Goal: Transaction & Acquisition: Download file/media

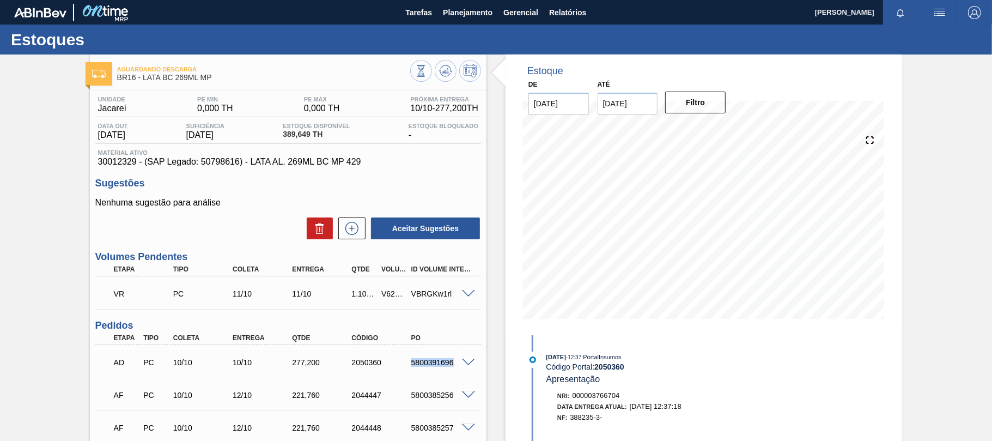
click at [438, 25] on main "Tarefas Planejamento Gerencial Relatórios [PERSON_NAME] todas como lido Estoque…" at bounding box center [496, 220] width 992 height 441
click at [461, 17] on span "Planejamento" at bounding box center [468, 12] width 50 height 13
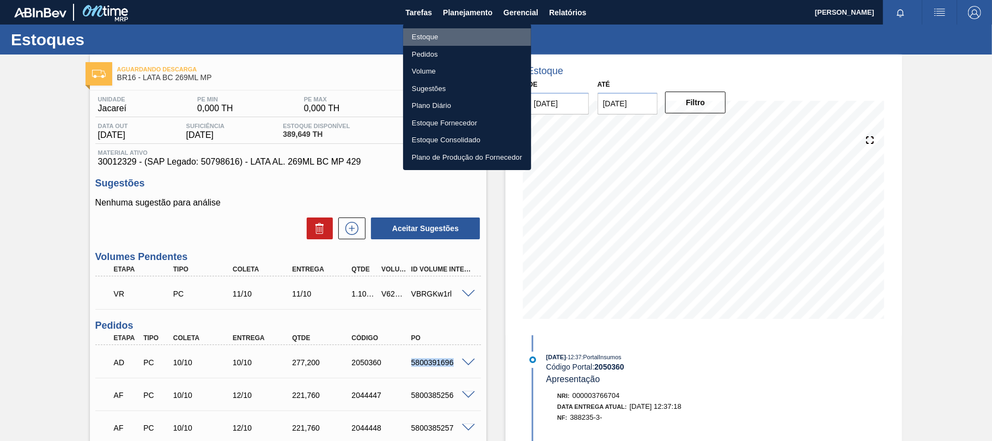
click at [434, 35] on li "Estoque" at bounding box center [467, 36] width 128 height 17
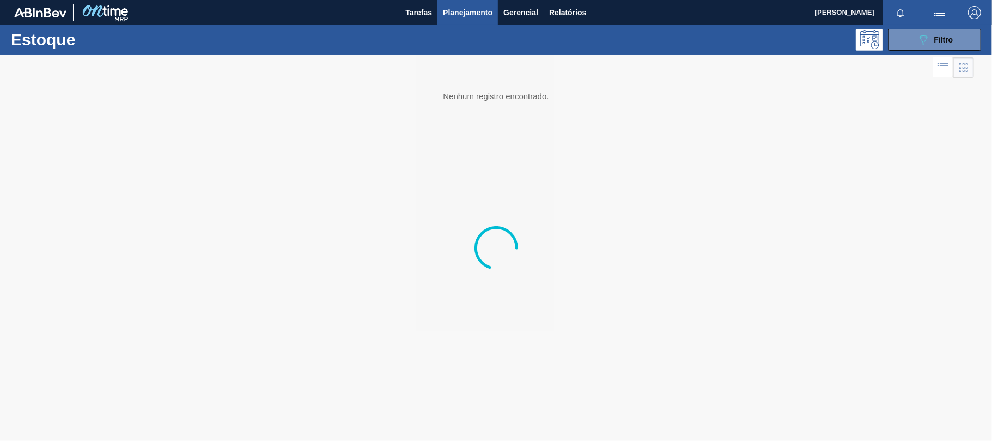
drag, startPoint x: 946, startPoint y: 40, endPoint x: 853, endPoint y: 108, distance: 115.8
click at [946, 40] on span "Filtro" at bounding box center [943, 39] width 19 height 9
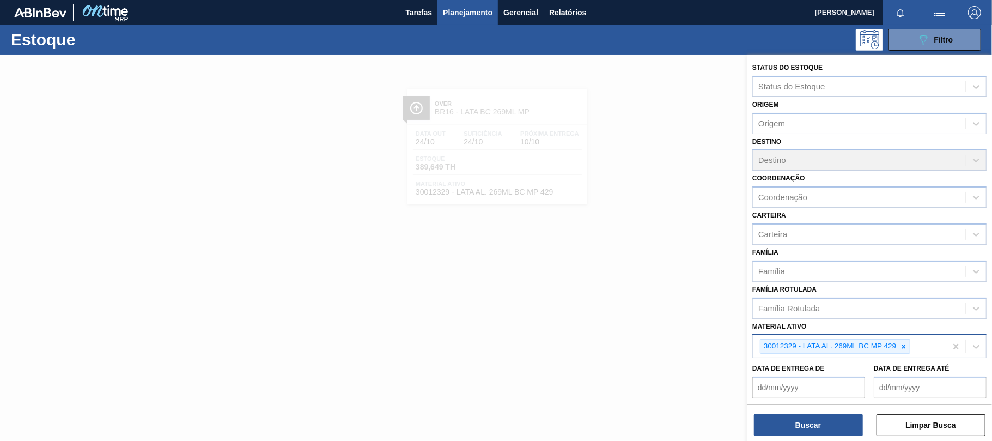
click at [905, 339] on div at bounding box center [904, 346] width 12 height 14
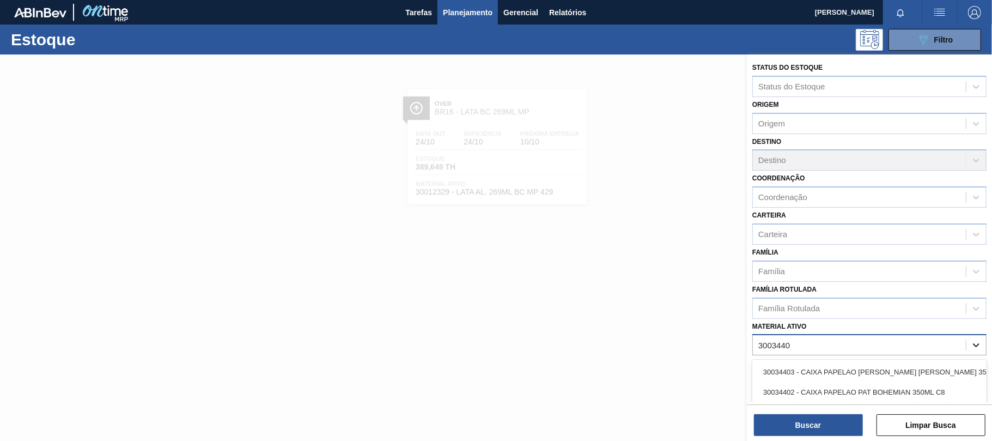
type ativo "30034409"
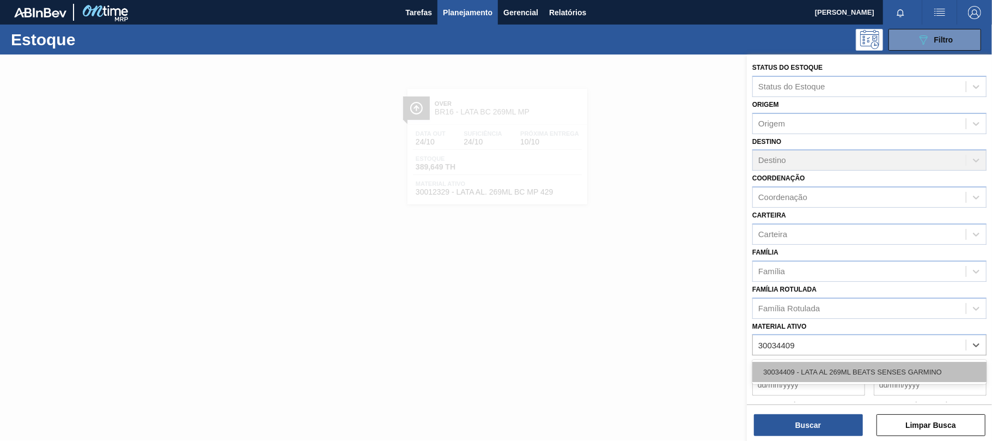
click at [903, 379] on div "30034409 - LATA AL 269ML BEATS SENSES GARMINO" at bounding box center [869, 372] width 234 height 20
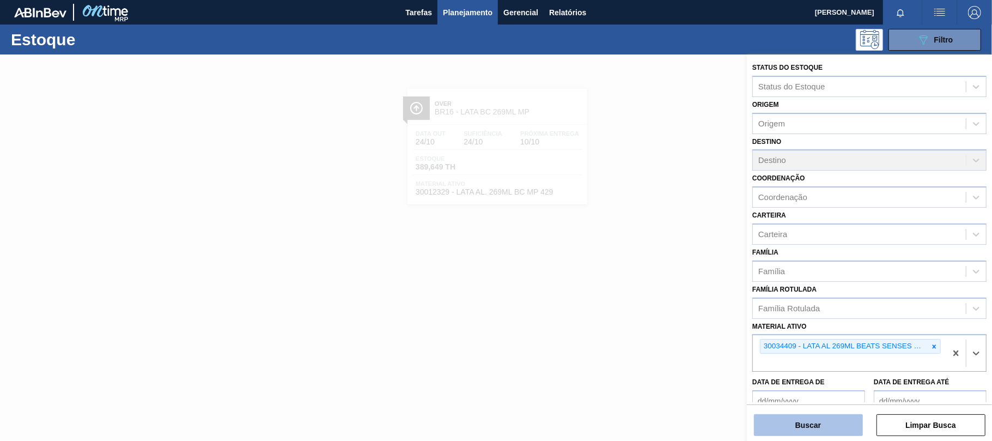
click at [829, 419] on button "Buscar" at bounding box center [808, 425] width 109 height 22
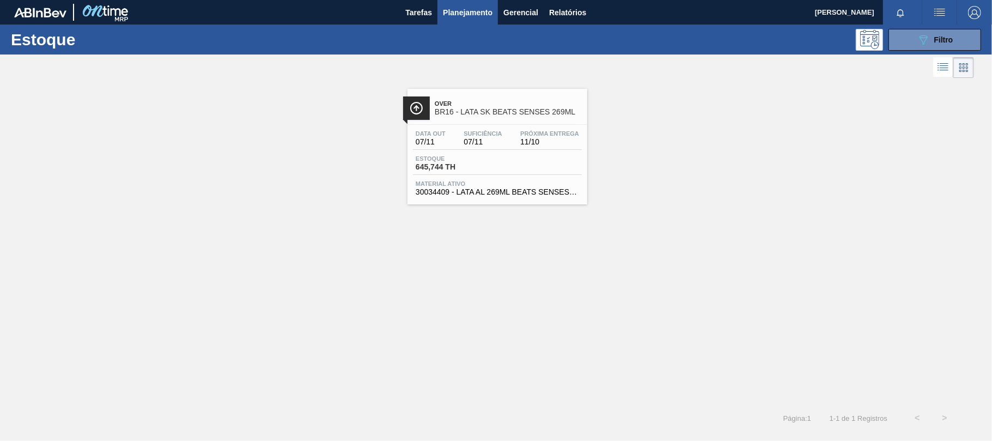
click at [556, 161] on div "Estoque 645,744 TH" at bounding box center [497, 165] width 169 height 20
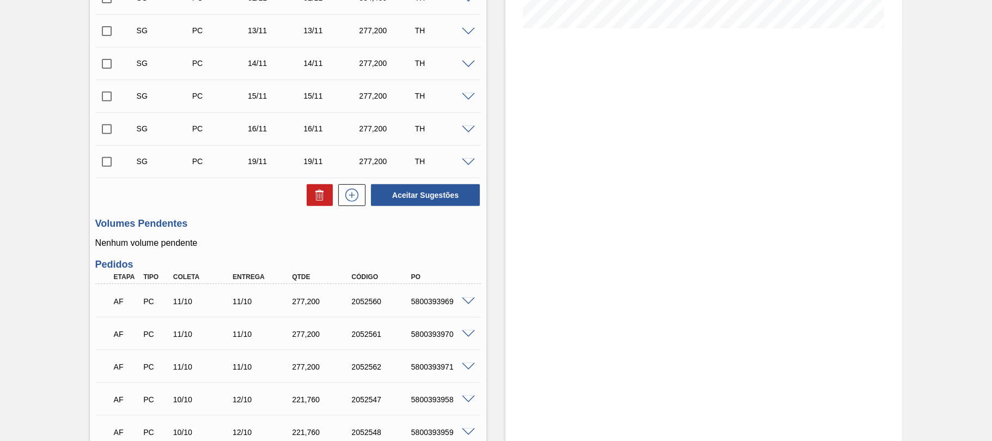
scroll to position [363, 0]
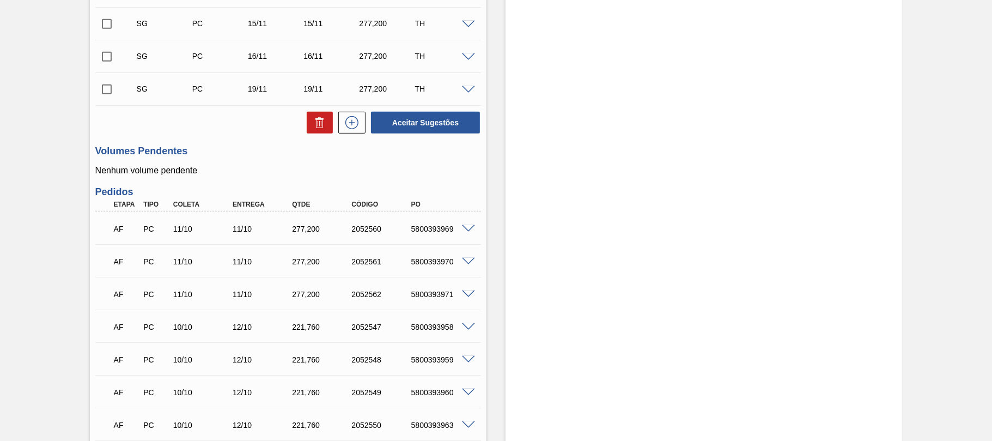
click at [467, 230] on span at bounding box center [468, 229] width 13 height 8
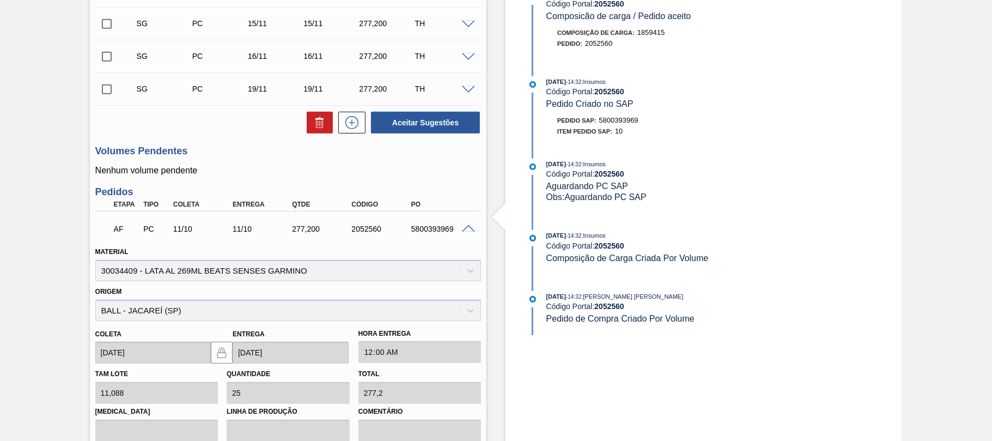
scroll to position [436, 0]
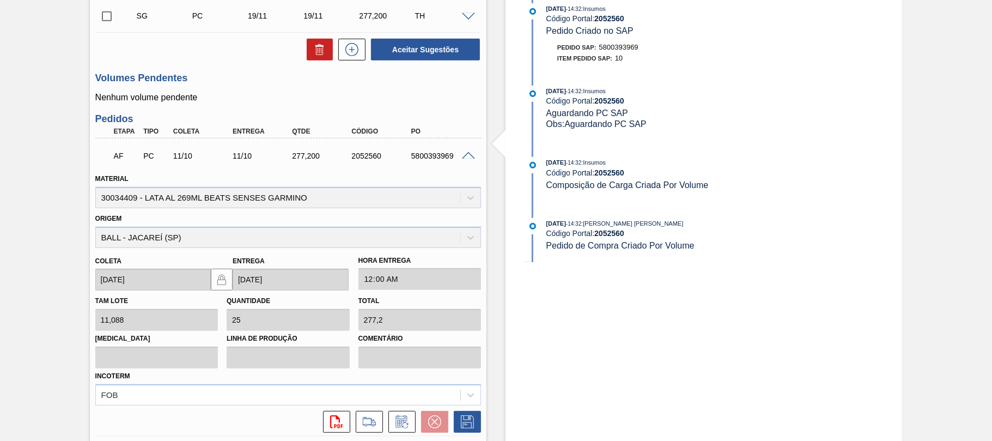
click at [462, 160] on span at bounding box center [468, 156] width 13 height 8
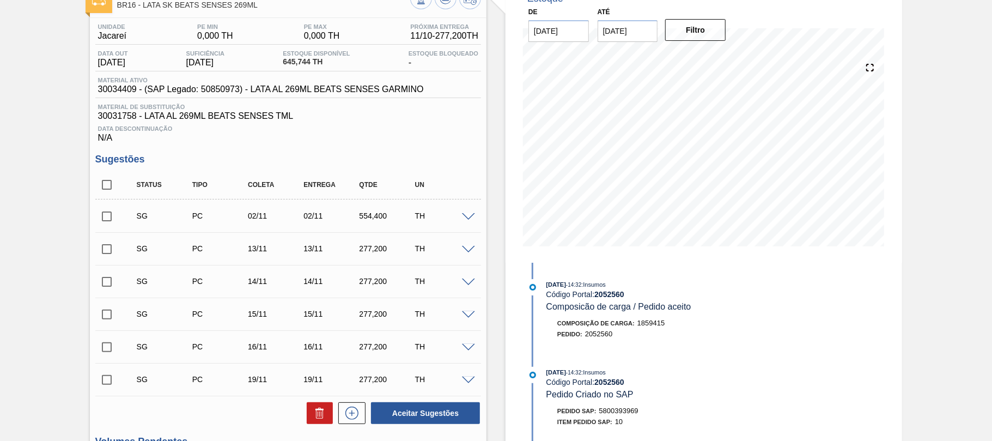
scroll to position [0, 0]
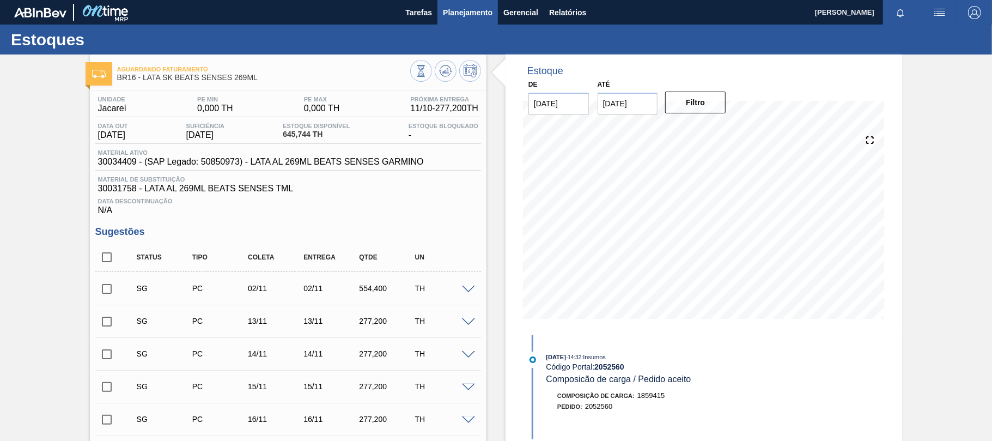
click at [476, 14] on span "Planejamento" at bounding box center [468, 12] width 50 height 13
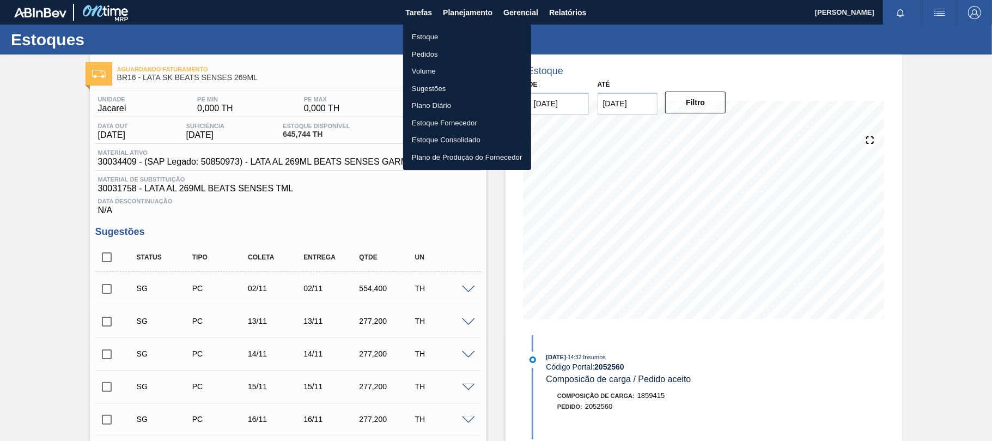
click at [443, 37] on li "Estoque" at bounding box center [467, 36] width 128 height 17
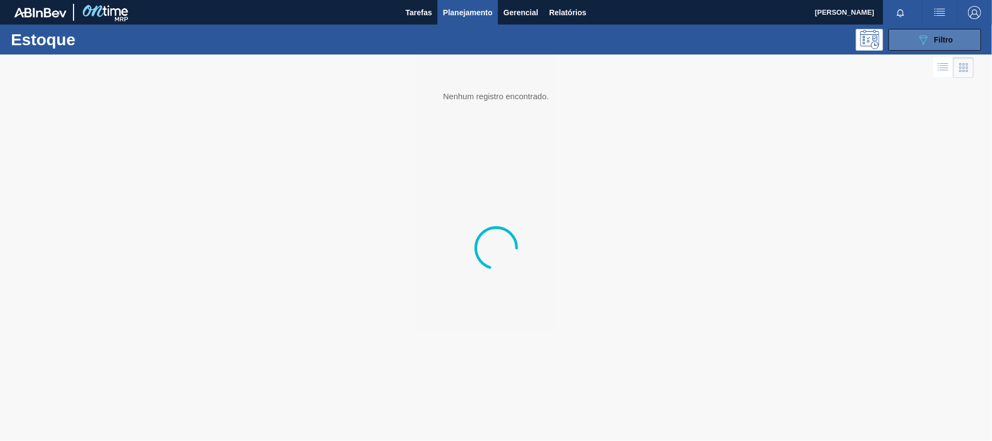
click at [919, 29] on button "089F7B8B-B2A5-4AFE-B5C0-19BA573D28AC Filtro" at bounding box center [935, 40] width 93 height 22
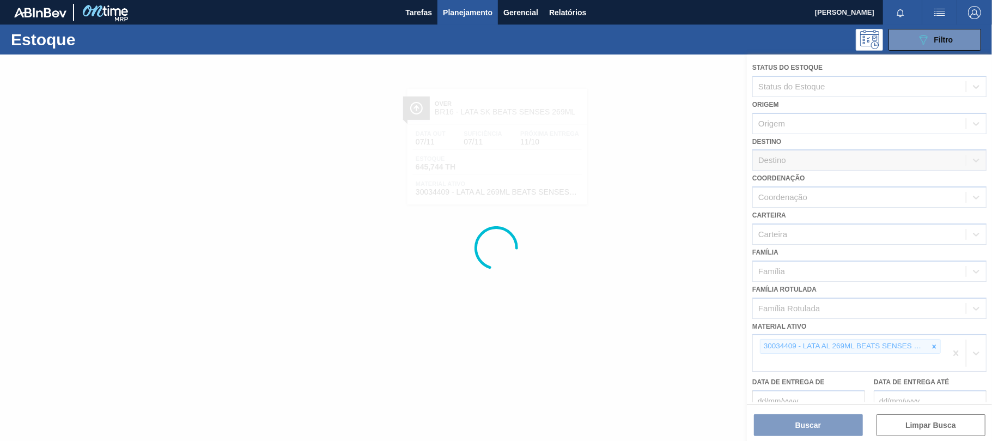
click at [916, 345] on div at bounding box center [496, 247] width 992 height 386
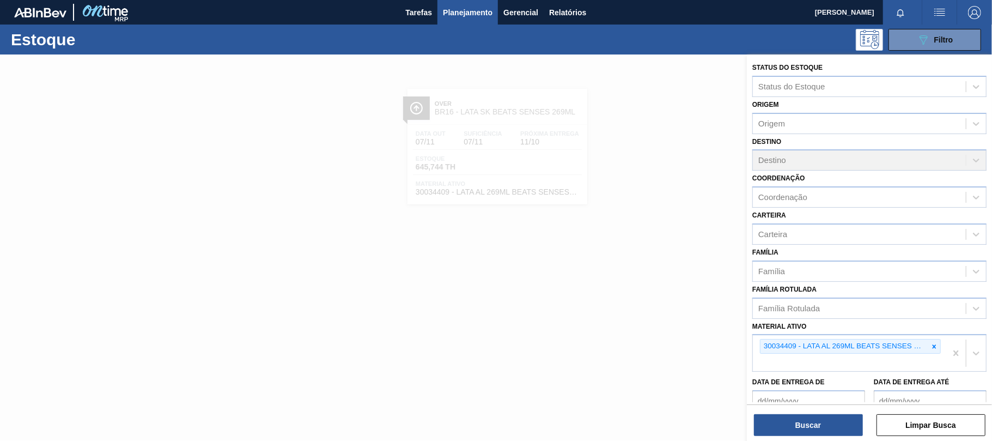
drag, startPoint x: 931, startPoint y: 345, endPoint x: 866, endPoint y: 291, distance: 84.3
click at [928, 341] on div at bounding box center [934, 346] width 12 height 14
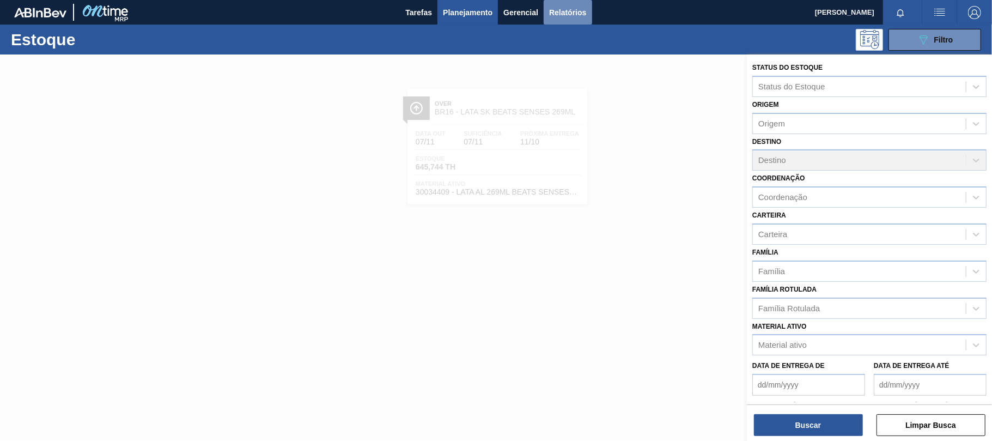
click at [586, 11] on span "Relatórios" at bounding box center [567, 12] width 37 height 13
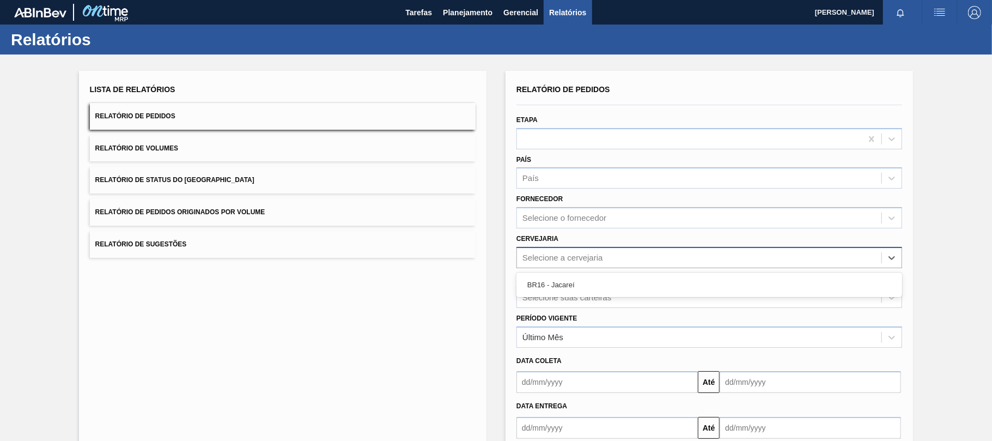
click at [563, 250] on div "Selecione a cervejaria" at bounding box center [699, 258] width 364 height 16
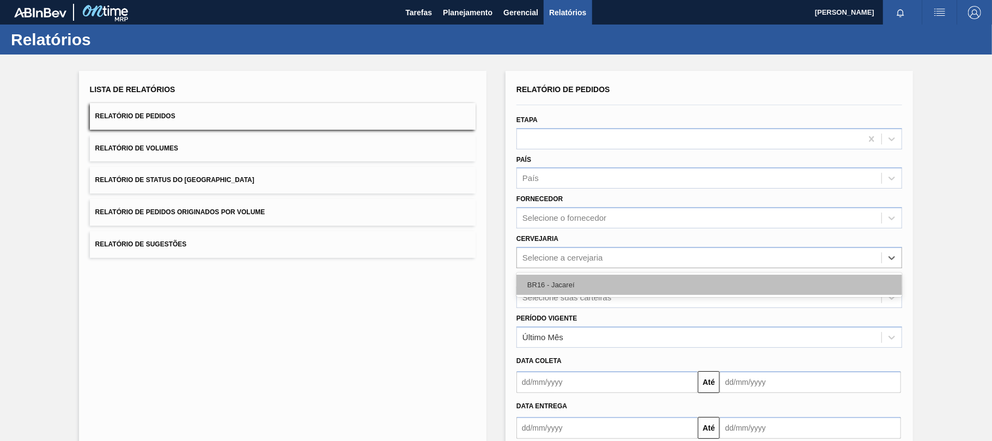
click at [552, 288] on div "BR16 - Jacareí" at bounding box center [709, 285] width 386 height 20
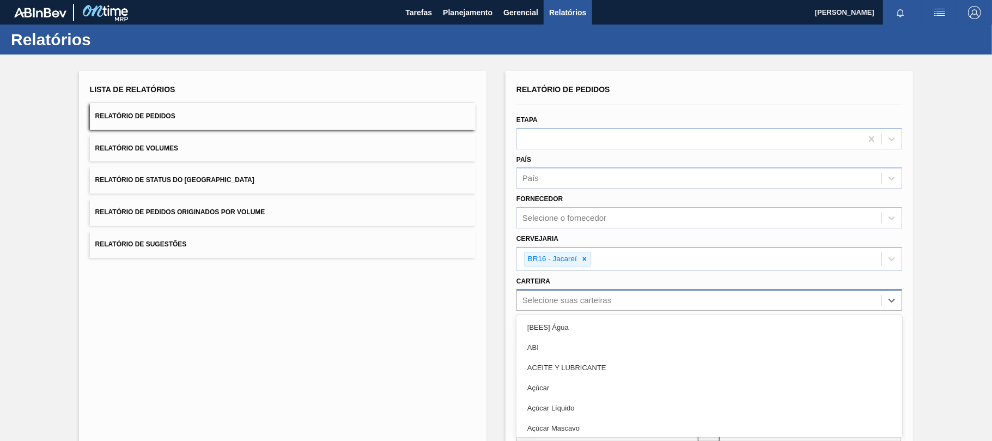
click at [554, 289] on div "Selecione suas carteiras" at bounding box center [709, 299] width 386 height 21
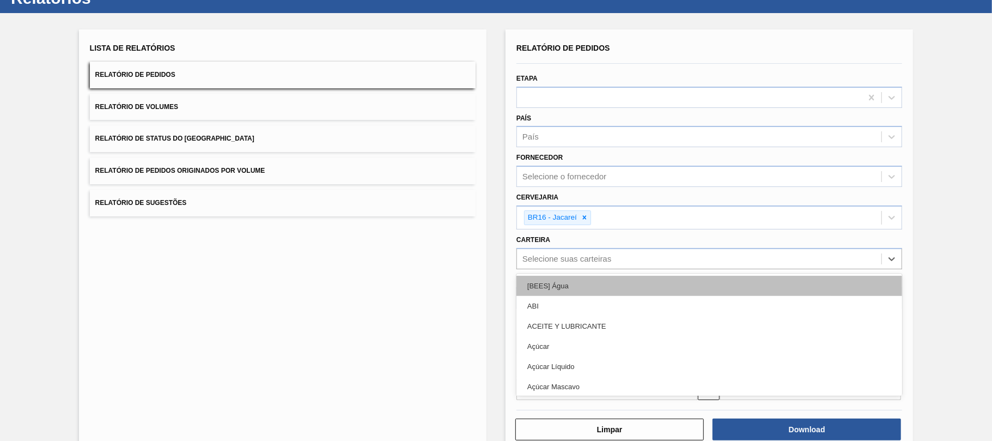
scroll to position [41, 0]
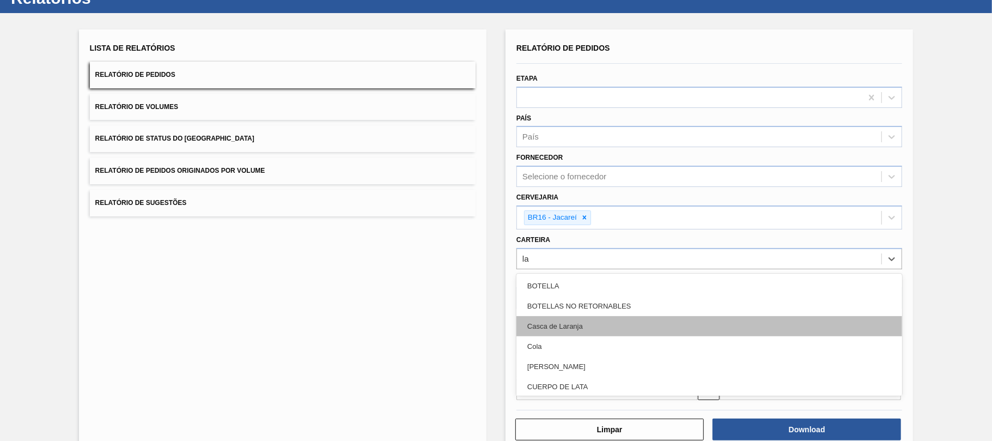
type input "lat"
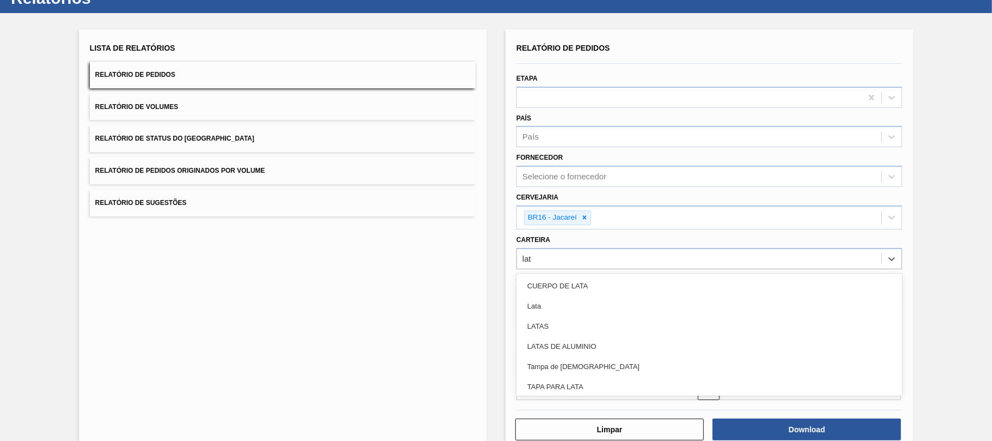
click at [594, 308] on div "Lata" at bounding box center [709, 306] width 386 height 20
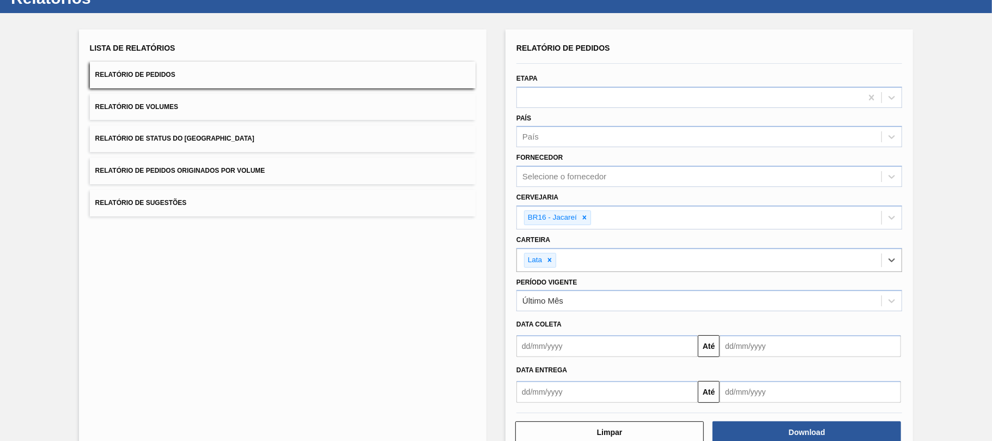
scroll to position [68, 0]
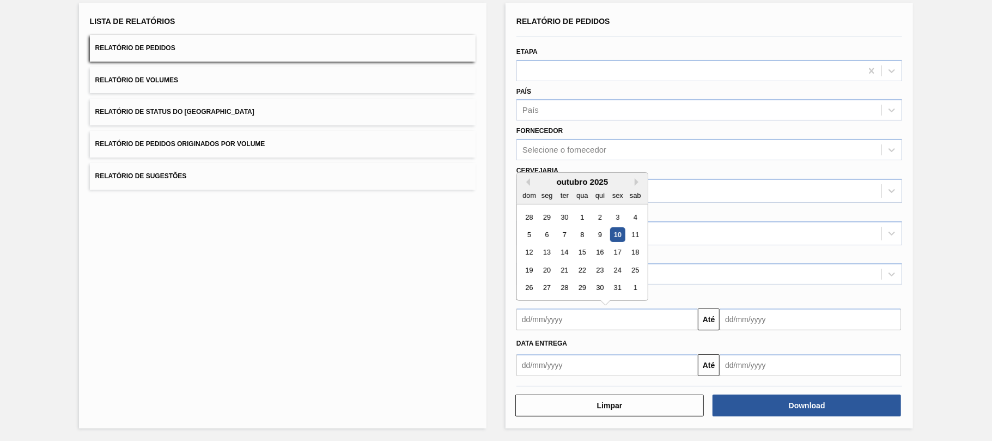
click at [526, 319] on input "text" at bounding box center [606, 319] width 181 height 22
click at [582, 218] on div "1" at bounding box center [582, 217] width 15 height 15
type input "[DATE]"
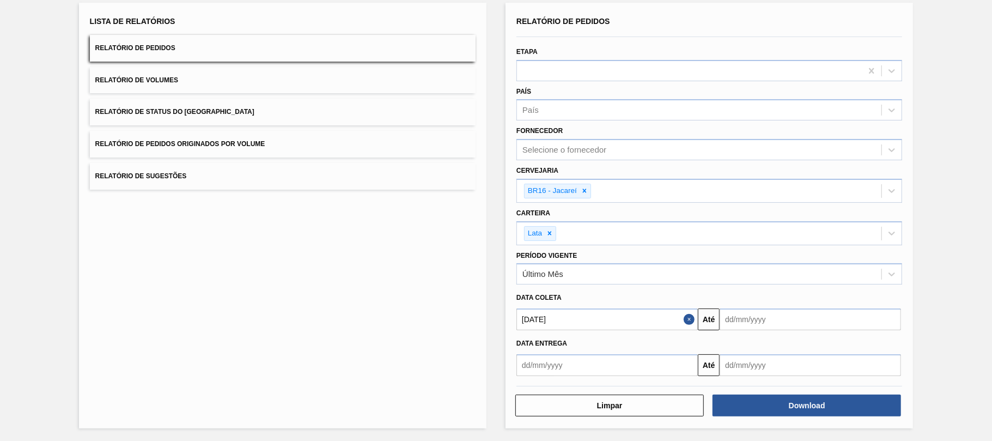
click at [729, 316] on input "text" at bounding box center [810, 319] width 181 height 22
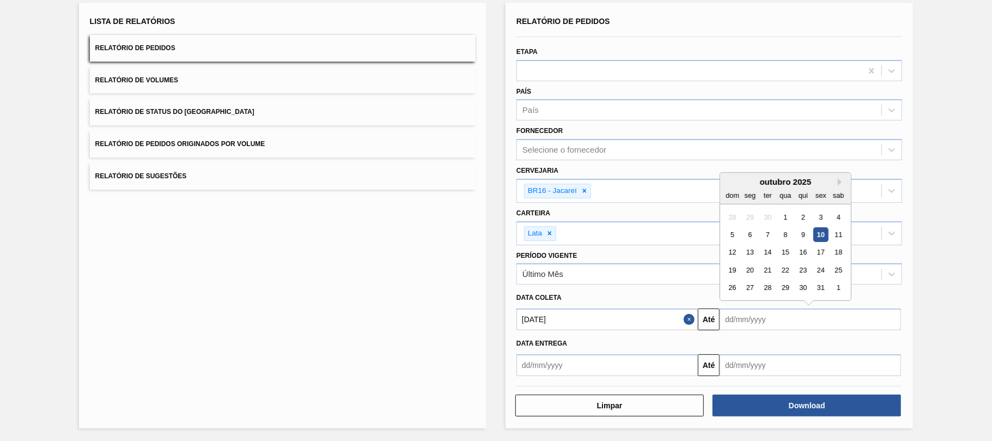
drag, startPoint x: 752, startPoint y: 181, endPoint x: 763, endPoint y: 182, distance: 10.9
click at [752, 181] on div "outubro 2025" at bounding box center [785, 181] width 131 height 9
click at [839, 184] on button "Next Month" at bounding box center [842, 182] width 8 height 8
click at [748, 252] on div "10" at bounding box center [750, 252] width 15 height 15
type input "[DATE]"
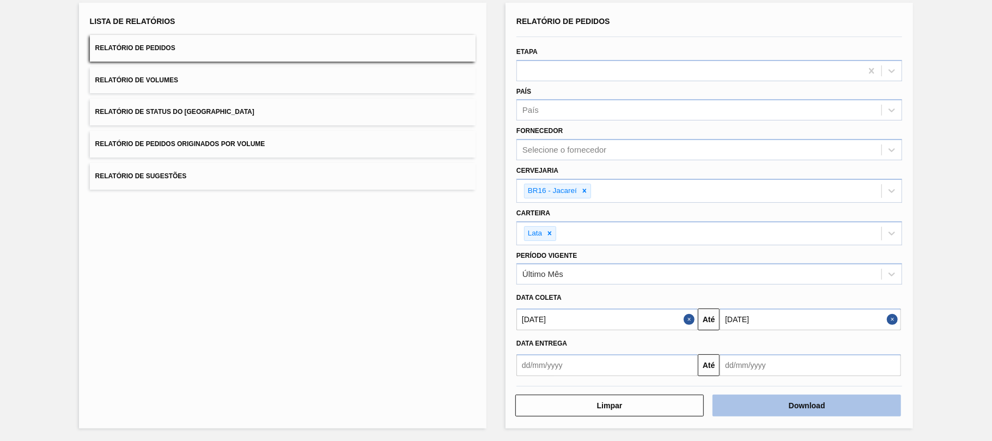
click at [781, 399] on button "Download" at bounding box center [807, 405] width 189 height 22
click at [330, 75] on button "Relatório de Volumes" at bounding box center [283, 80] width 386 height 27
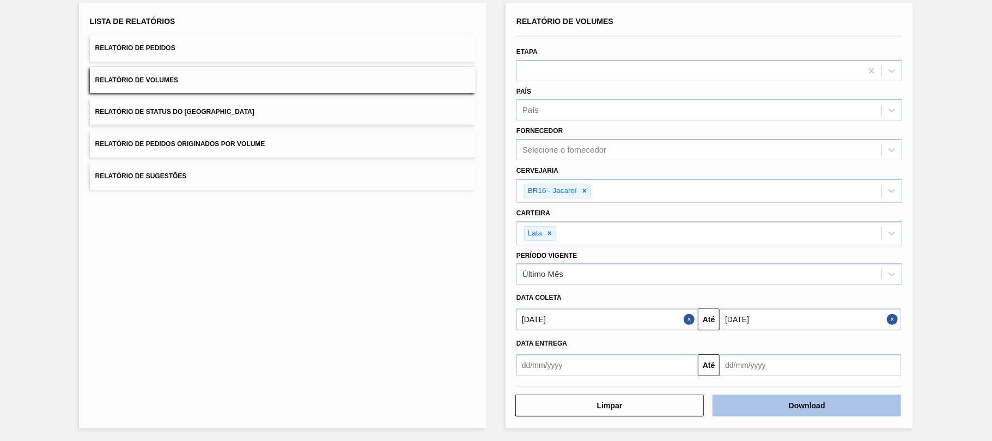
click at [809, 406] on button "Download" at bounding box center [807, 405] width 189 height 22
drag, startPoint x: 372, startPoint y: 299, endPoint x: 157, endPoint y: 11, distance: 358.2
click at [363, 293] on div "Lista de Relatórios Relatório de Pedidos Relatório de Volumes Relatório de Stat…" at bounding box center [283, 215] width 408 height 425
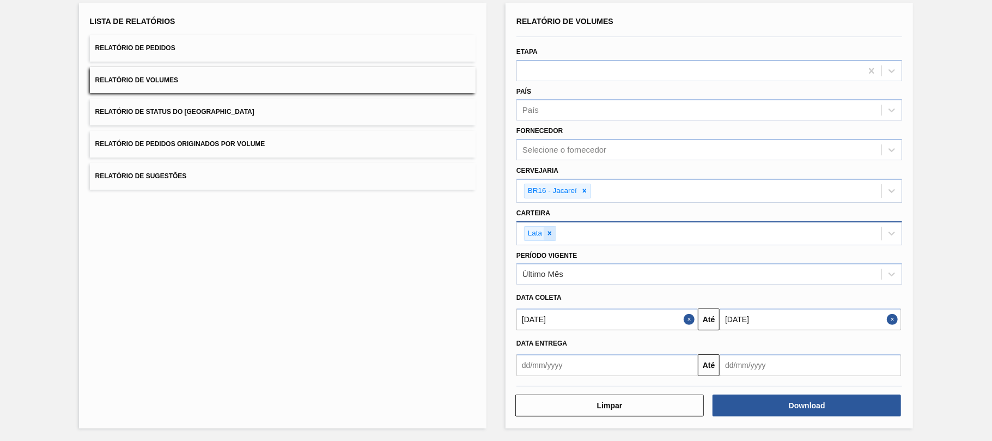
click at [554, 235] on div at bounding box center [550, 234] width 12 height 14
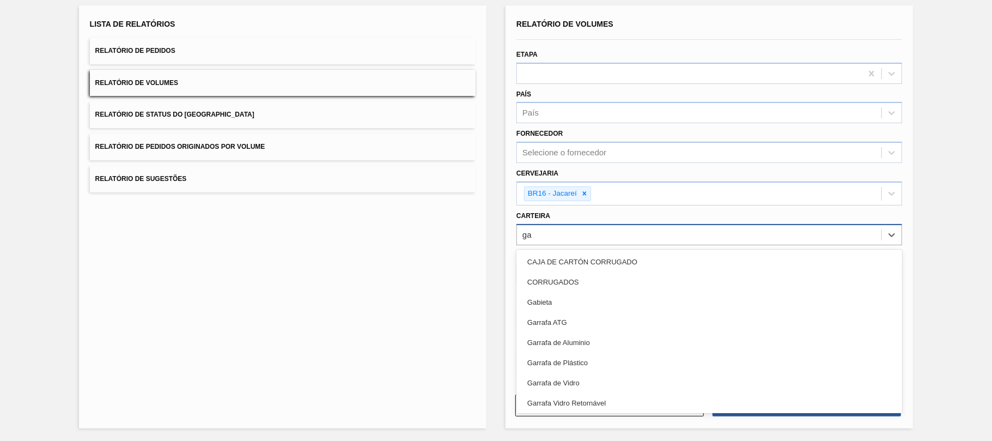
type input "ga"
click at [600, 238] on div "Selecione suas carteiras" at bounding box center [699, 235] width 364 height 16
type input "ga"
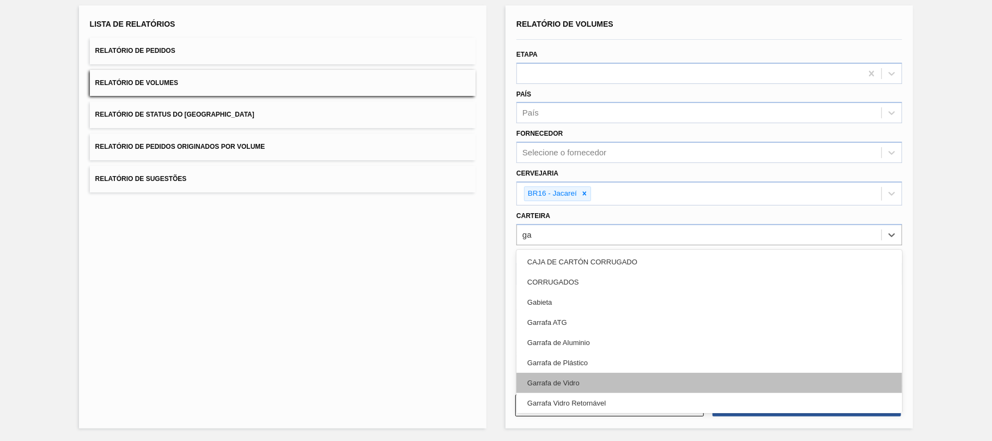
click at [589, 373] on div "Garrafa de Vidro" at bounding box center [709, 383] width 386 height 20
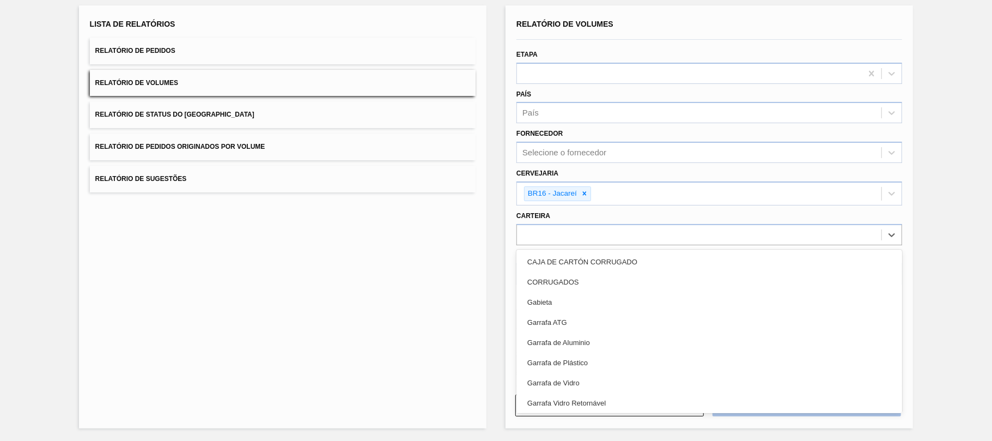
scroll to position [68, 0]
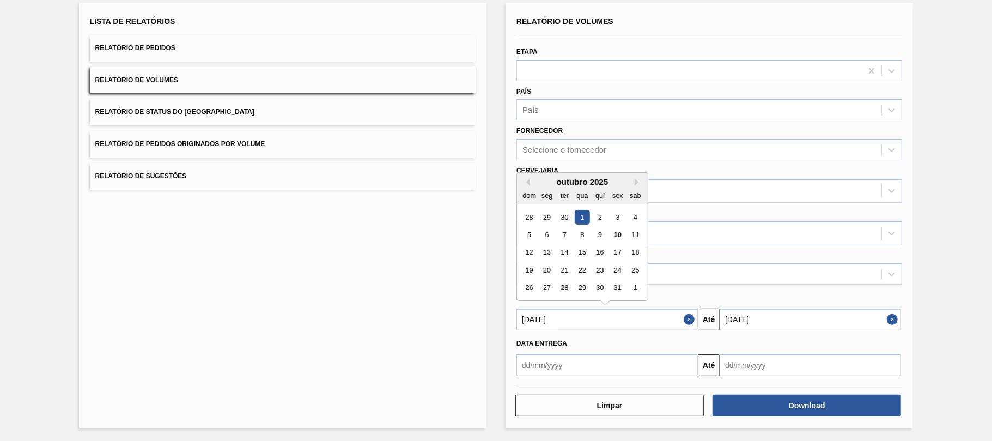
click at [652, 323] on input "[DATE]" at bounding box center [606, 319] width 181 height 22
click at [619, 236] on div "10" at bounding box center [617, 234] width 15 height 15
type input "[DATE]"
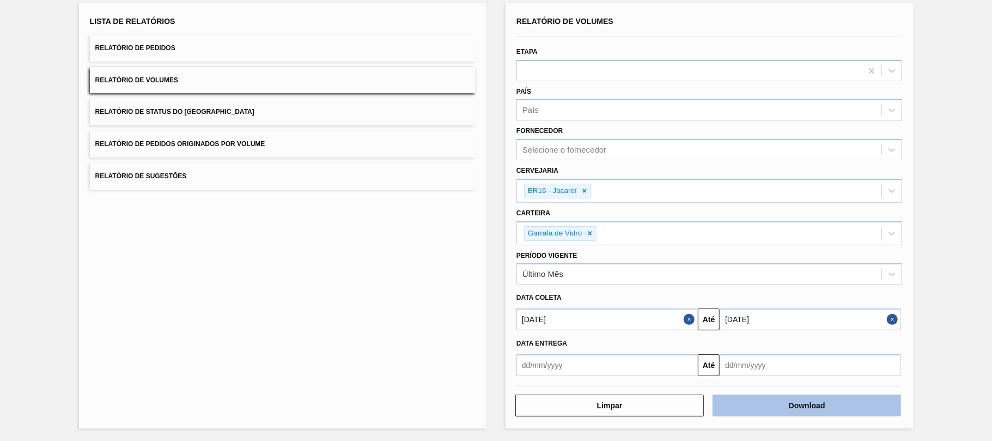
click at [751, 404] on button "Download" at bounding box center [807, 405] width 189 height 22
click at [191, 41] on button "Relatório de Pedidos" at bounding box center [283, 48] width 386 height 27
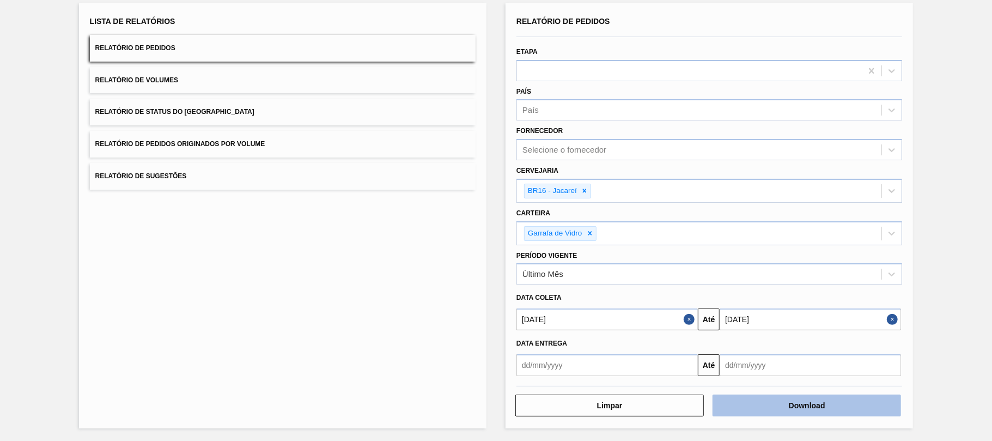
click at [816, 404] on button "Download" at bounding box center [807, 405] width 189 height 22
click at [403, 257] on div "Lista de Relatórios Relatório de Pedidos Relatório de Volumes Relatório de Stat…" at bounding box center [283, 215] width 408 height 425
click at [834, 402] on button "Download" at bounding box center [807, 405] width 189 height 22
